Goal: Obtain resource: Download file/media

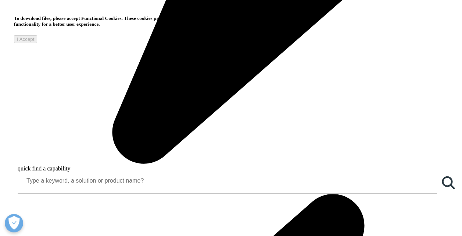
scroll to position [625, 0]
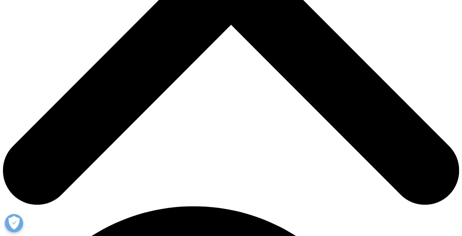
scroll to position [198, 0]
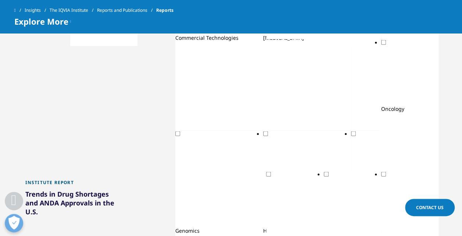
scroll to position [698, 0]
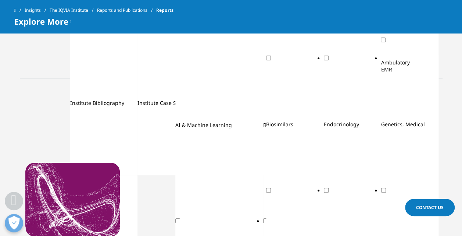
scroll to position [367, 0]
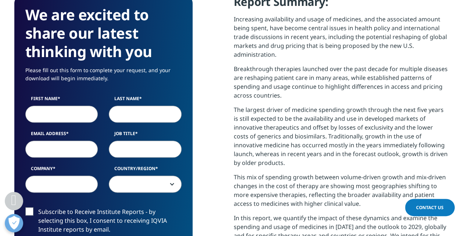
scroll to position [331, 0]
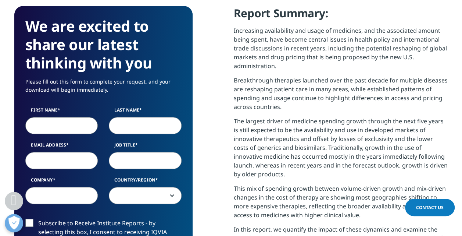
click at [65, 117] on input "First Name" at bounding box center [61, 125] width 73 height 17
type input "Lauren"
type input "[PERSON_NAME]"
type input "[EMAIL_ADDRESS][DOMAIN_NAME]"
type input "IQVIA"
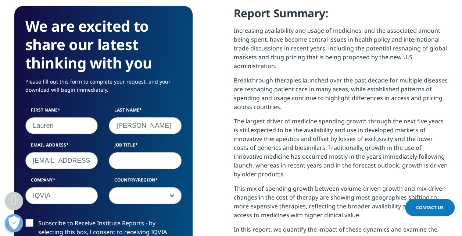
select select "[GEOGRAPHIC_DATA]"
click at [139, 152] on input "Job Title" at bounding box center [145, 160] width 73 height 17
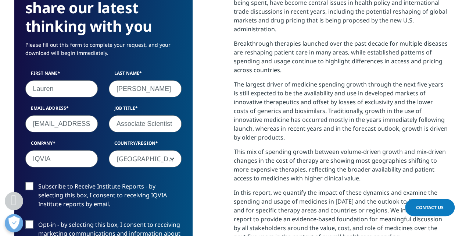
scroll to position [404, 0]
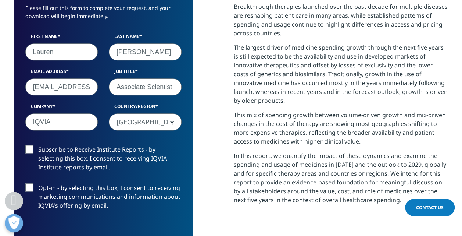
type input "Associate Scientist"
click at [54, 113] on input "IQVIA" at bounding box center [61, 121] width 73 height 17
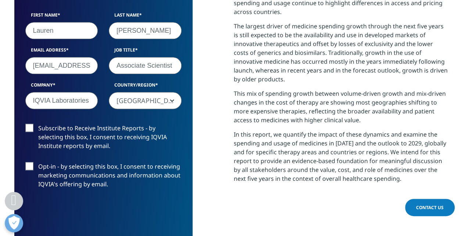
scroll to position [441, 0]
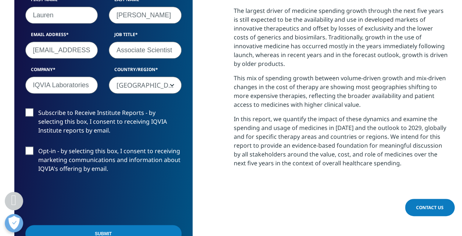
type input "IQVIA Laboratories"
click at [32, 108] on label "Subscribe to Receive Institute Reports - by selecting this box, I consent to re…" at bounding box center [103, 123] width 156 height 30
click at [38, 108] on input "Subscribe to Receive Institute Reports - by selecting this box, I consent to re…" at bounding box center [38, 108] width 0 height 0
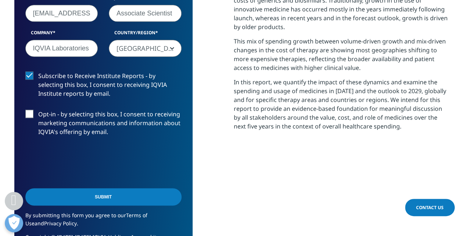
scroll to position [514, 0]
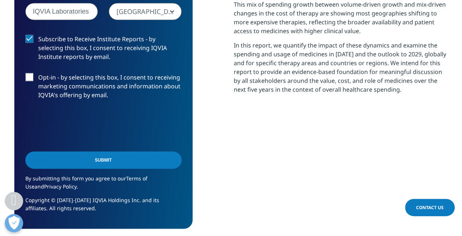
click at [101, 151] on input "Submit" at bounding box center [103, 159] width 156 height 17
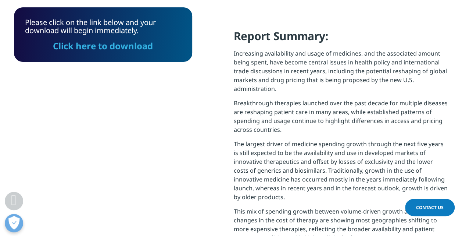
scroll to position [373, 0]
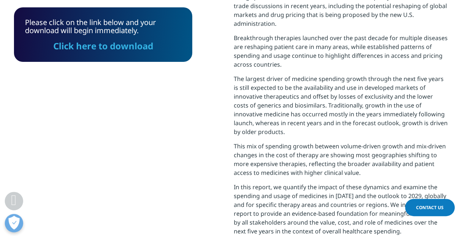
click at [98, 43] on link "Click here to download" at bounding box center [103, 46] width 100 height 12
